Goal: Information Seeking & Learning: Learn about a topic

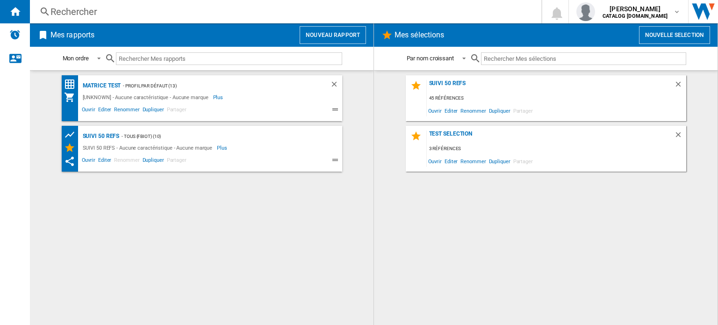
click at [94, 12] on div "Rechercher" at bounding box center [283, 11] width 466 height 13
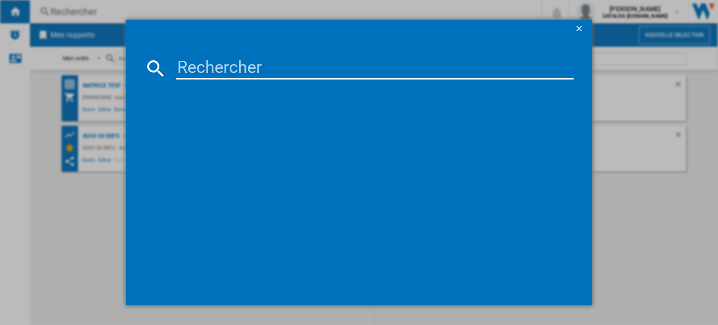
click at [192, 72] on input at bounding box center [374, 68] width 397 height 22
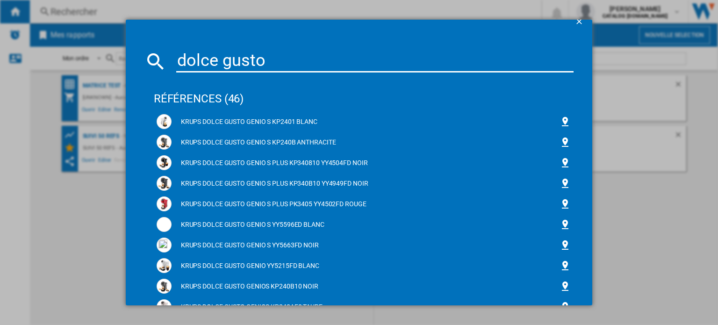
scroll to position [3, 0]
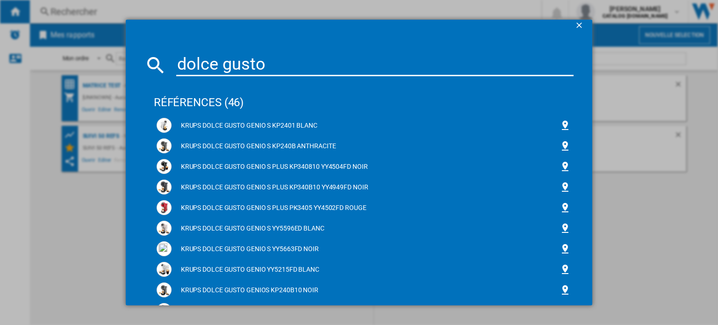
click at [266, 62] on input "dolce gusto" at bounding box center [374, 65] width 397 height 22
type input "dolce gusto piccolo"
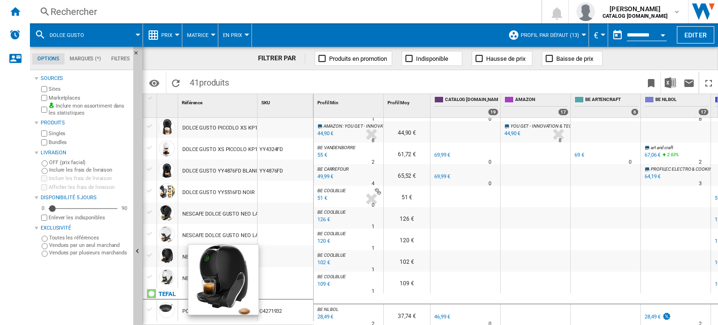
click at [167, 256] on div at bounding box center [167, 256] width 16 height 16
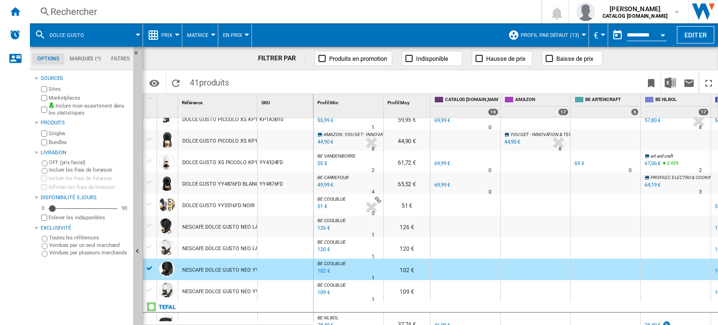
scroll to position [701, 0]
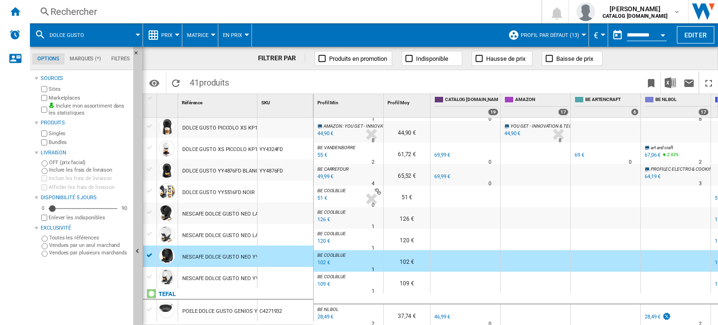
drag, startPoint x: 430, startPoint y: 320, endPoint x: 478, endPoint y: 322, distance: 48.6
click at [478, 322] on div "BE KREFEL : BE FR KREFEL -20.0 % 71,95 € % N/A 1 BE KREFEL : BE FR KREFEL 81,02…" at bounding box center [515, 222] width 405 height 208
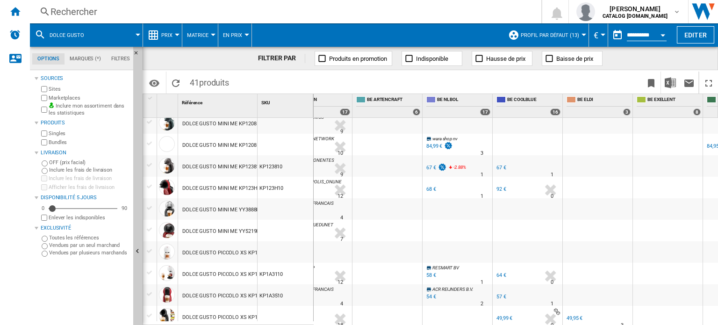
scroll to position [0, 219]
